Goal: Task Accomplishment & Management: Use online tool/utility

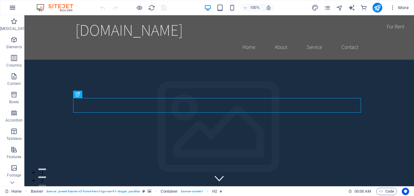
click at [12, 5] on icon "button" at bounding box center [12, 7] width 7 height 7
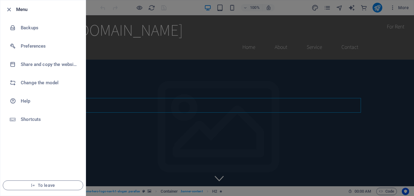
click at [12, 5] on li "Menu" at bounding box center [42, 9] width 85 height 18
click at [42, 185] on font "To leave" at bounding box center [46, 185] width 17 height 5
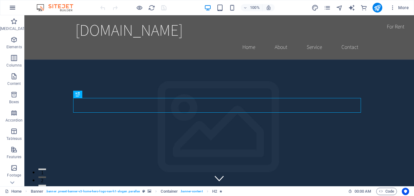
click at [12, 9] on icon "button" at bounding box center [12, 7] width 7 height 7
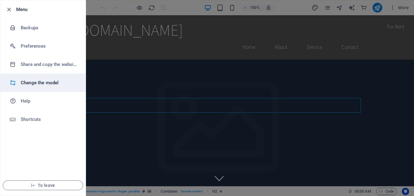
click at [29, 84] on h6 "Change the model" at bounding box center [49, 82] width 56 height 7
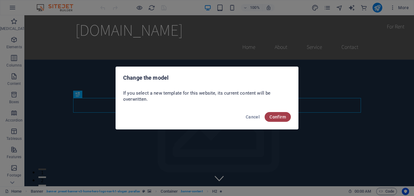
click at [279, 114] on span "Confirm" at bounding box center [278, 116] width 16 height 5
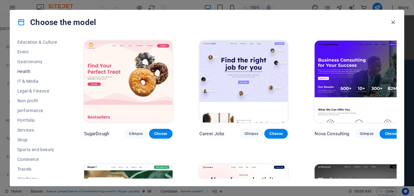
scroll to position [115, 0]
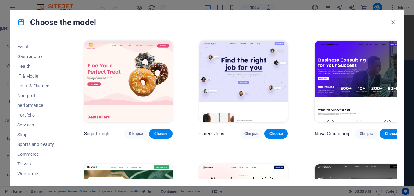
drag, startPoint x: 50, startPoint y: 102, endPoint x: 53, endPoint y: 36, distance: 66.5
click at [53, 36] on div "All models My Templates New Popular Landingpage Multipager One-page Art & Desig…" at bounding box center [207, 109] width 394 height 151
click at [393, 20] on icon "button" at bounding box center [393, 22] width 7 height 7
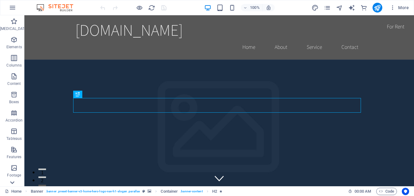
click at [15, 181] on icon at bounding box center [12, 182] width 9 height 9
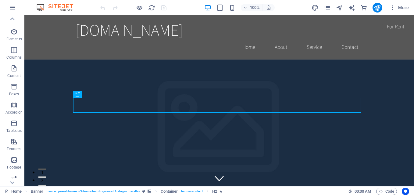
scroll to position [0, 0]
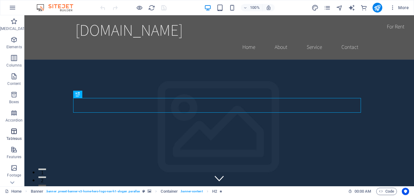
click at [12, 131] on icon "button" at bounding box center [13, 130] width 7 height 7
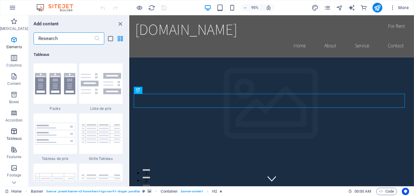
scroll to position [2112, 0]
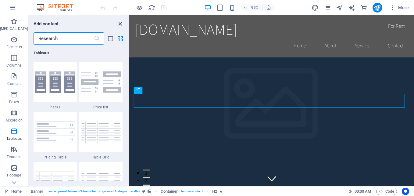
click at [120, 22] on icon "Close panel" at bounding box center [120, 23] width 7 height 7
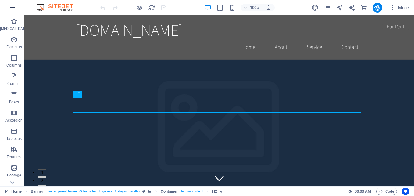
click at [12, 8] on icon "button" at bounding box center [12, 7] width 7 height 7
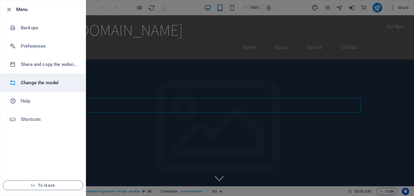
click at [25, 80] on h6 "Change the model" at bounding box center [49, 82] width 56 height 7
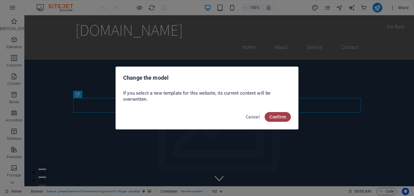
click at [276, 116] on span "Confirm" at bounding box center [278, 116] width 16 height 5
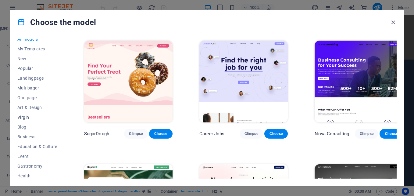
scroll to position [0, 0]
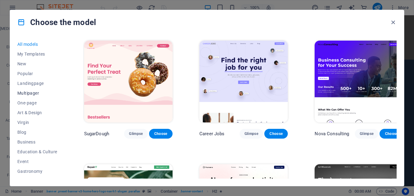
click at [30, 94] on span "Multipager" at bounding box center [37, 93] width 40 height 5
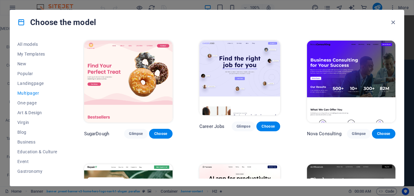
click at [25, 92] on span "Multipager" at bounding box center [37, 93] width 40 height 5
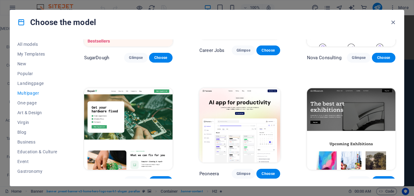
scroll to position [91, 0]
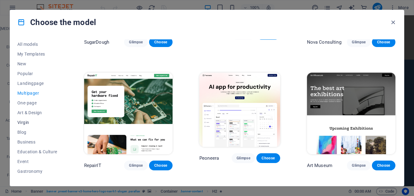
click at [23, 123] on span "Virgin" at bounding box center [37, 122] width 40 height 5
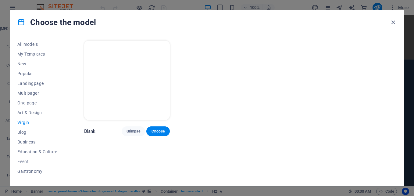
scroll to position [0, 0]
click at [22, 130] on span "Blog" at bounding box center [37, 132] width 40 height 5
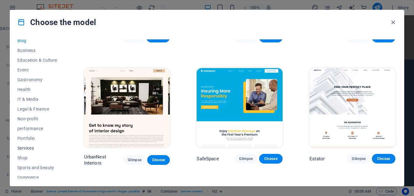
scroll to position [115, 0]
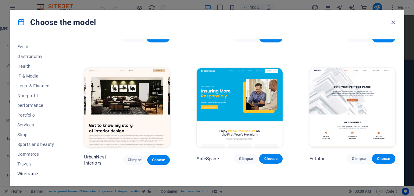
click at [31, 173] on span "Wireframe" at bounding box center [37, 173] width 40 height 5
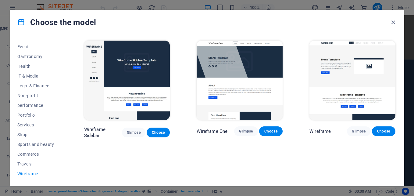
scroll to position [0, 0]
click at [28, 162] on span "Travels" at bounding box center [37, 163] width 40 height 5
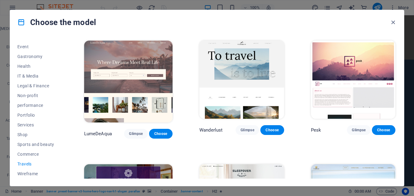
drag, startPoint x: 28, startPoint y: 162, endPoint x: 134, endPoint y: 27, distance: 171.7
click at [134, 27] on div "Choose the model" at bounding box center [207, 22] width 394 height 24
click at [22, 124] on span "Services" at bounding box center [37, 124] width 40 height 5
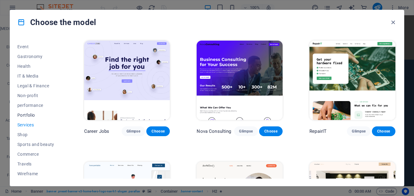
click at [24, 114] on span "Portfolio" at bounding box center [37, 114] width 40 height 5
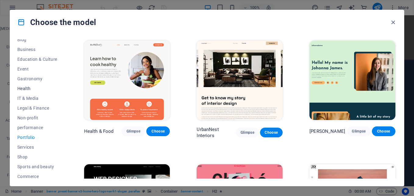
scroll to position [84, 0]
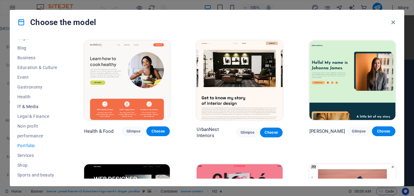
click at [30, 104] on span "IT & Media" at bounding box center [37, 106] width 40 height 5
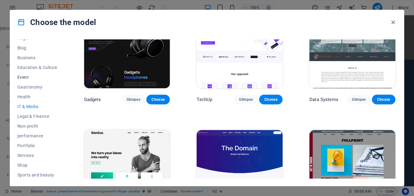
scroll to position [54, 0]
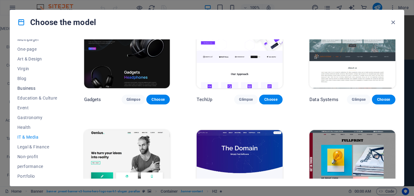
click at [24, 87] on span "Business" at bounding box center [37, 88] width 40 height 5
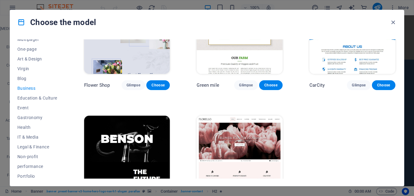
scroll to position [197, 0]
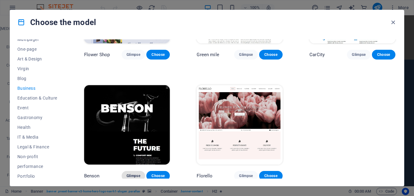
click at [133, 173] on span "Glimpse" at bounding box center [134, 175] width 14 height 5
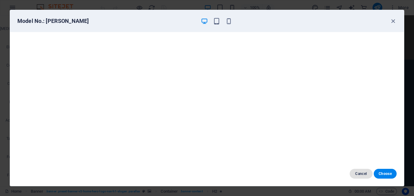
click at [357, 173] on span "Cancel" at bounding box center [361, 173] width 13 height 5
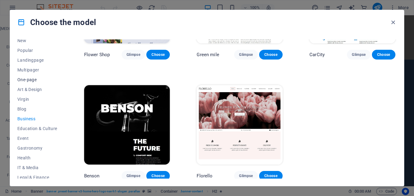
scroll to position [0, 0]
